Goal: Navigation & Orientation: Find specific page/section

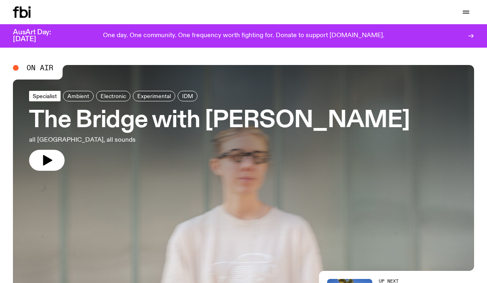
scroll to position [17, 0]
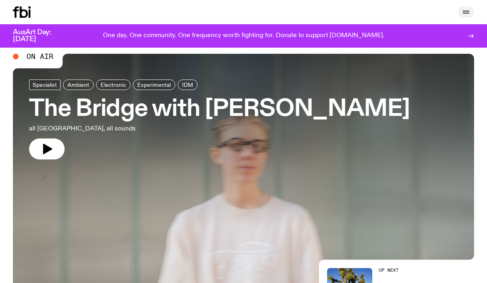
click at [469, 10] on icon "button" at bounding box center [466, 12] width 10 height 10
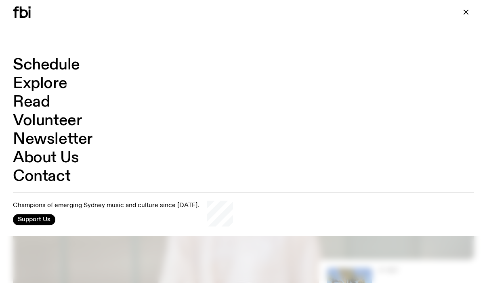
click at [51, 82] on link "Explore" at bounding box center [40, 83] width 54 height 15
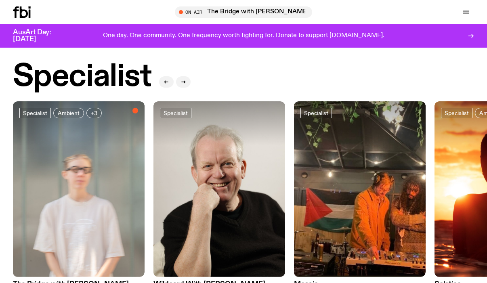
scroll to position [565, 0]
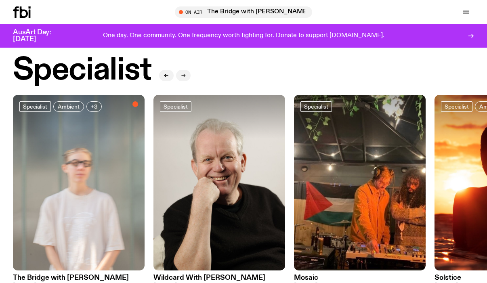
click at [187, 70] on button "button" at bounding box center [183, 75] width 15 height 11
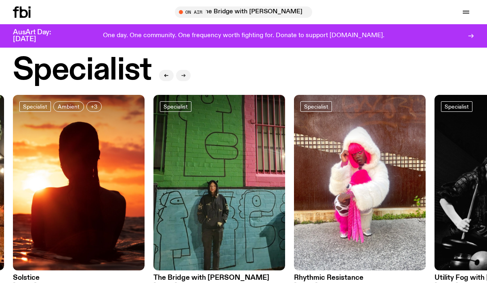
click at [185, 71] on button "button" at bounding box center [183, 75] width 15 height 11
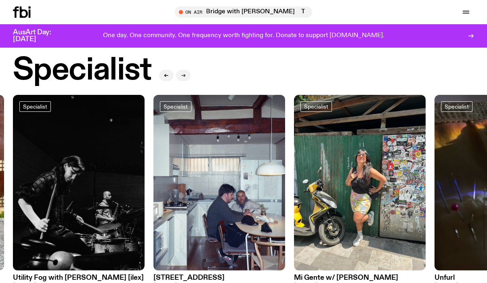
click at [185, 71] on button "button" at bounding box center [183, 75] width 15 height 11
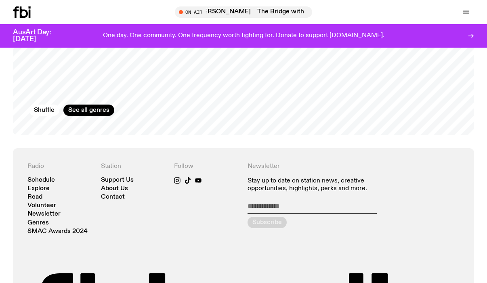
scroll to position [1291, 0]
